Goal: Task Accomplishment & Management: Use online tool/utility

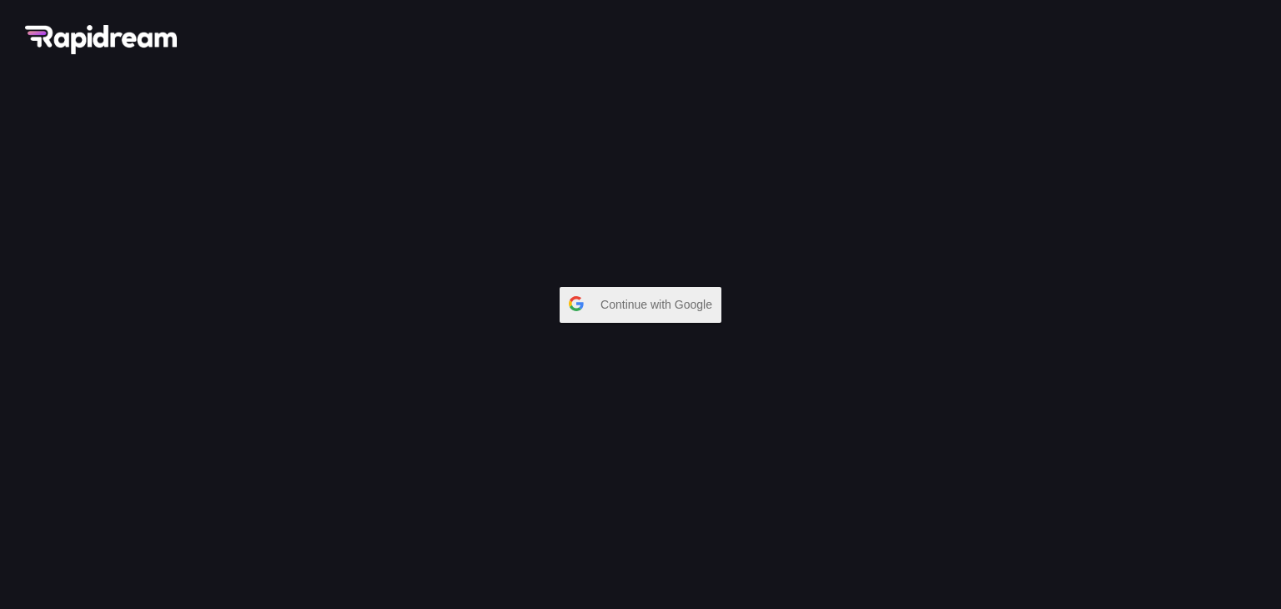
click at [679, 291] on span "Continue with Google" at bounding box center [660, 304] width 120 height 30
click at [711, 291] on span "Continue with Google" at bounding box center [660, 304] width 120 height 30
click at [656, 314] on span "Continue with Google" at bounding box center [660, 304] width 120 height 30
click at [665, 307] on span "Continue with Google" at bounding box center [660, 304] width 120 height 30
click at [641, 291] on span "Continue with Google" at bounding box center [660, 304] width 120 height 30
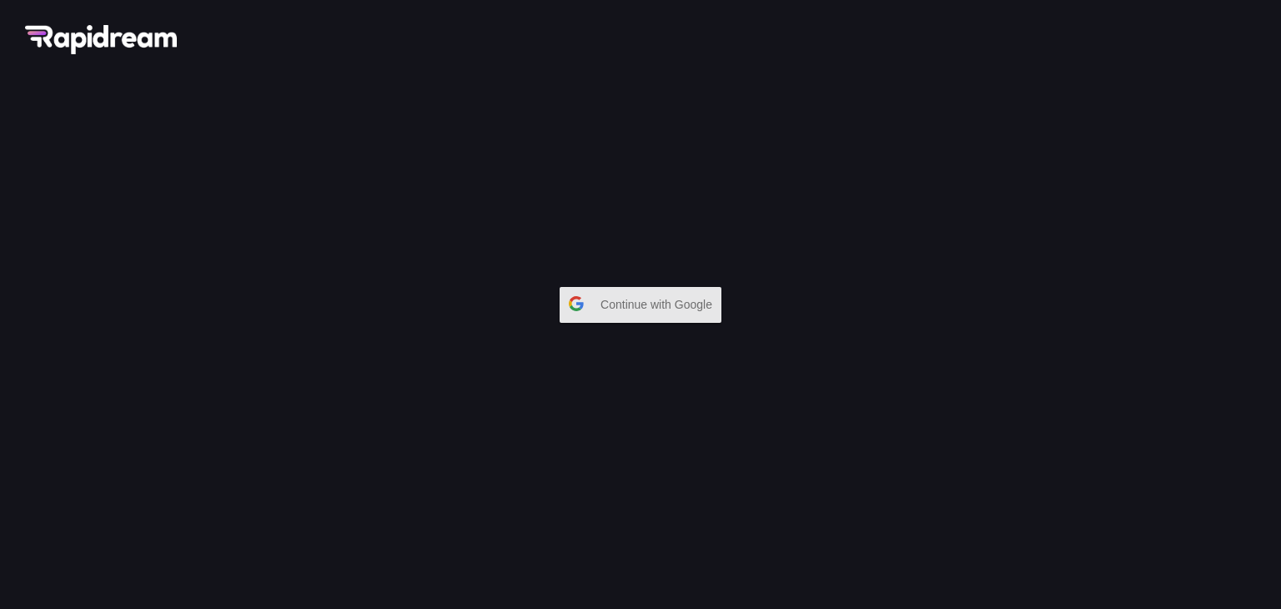
click at [674, 289] on span "Continue with Google" at bounding box center [660, 304] width 120 height 30
